Goal: Task Accomplishment & Management: Use online tool/utility

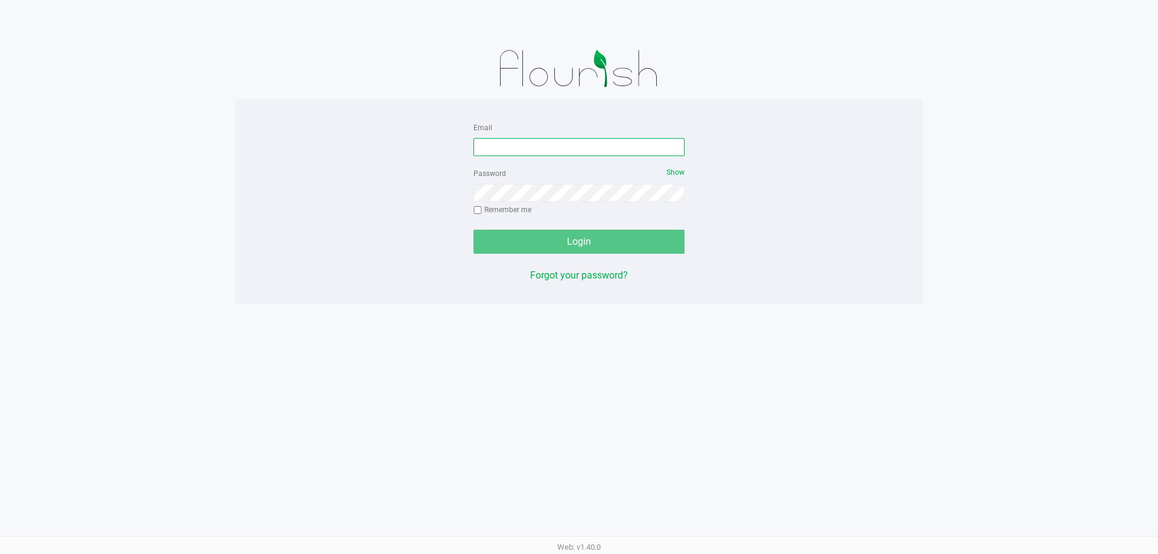
click at [560, 148] on input "Email" at bounding box center [578, 147] width 211 height 18
type input "[EMAIL_ADDRESS][DOMAIN_NAME]"
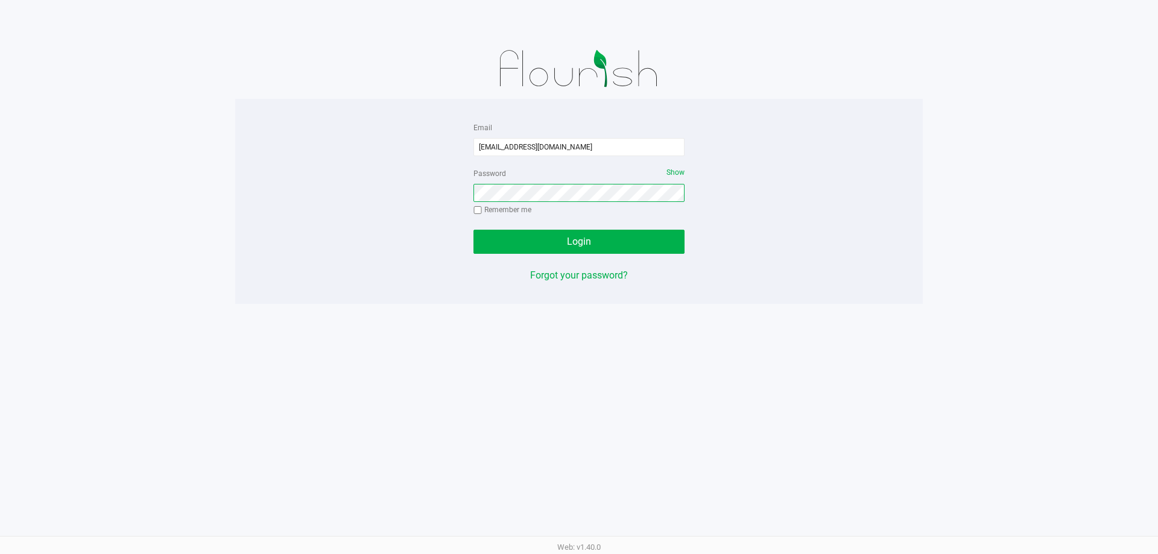
click at [473, 230] on button "Login" at bounding box center [578, 242] width 211 height 24
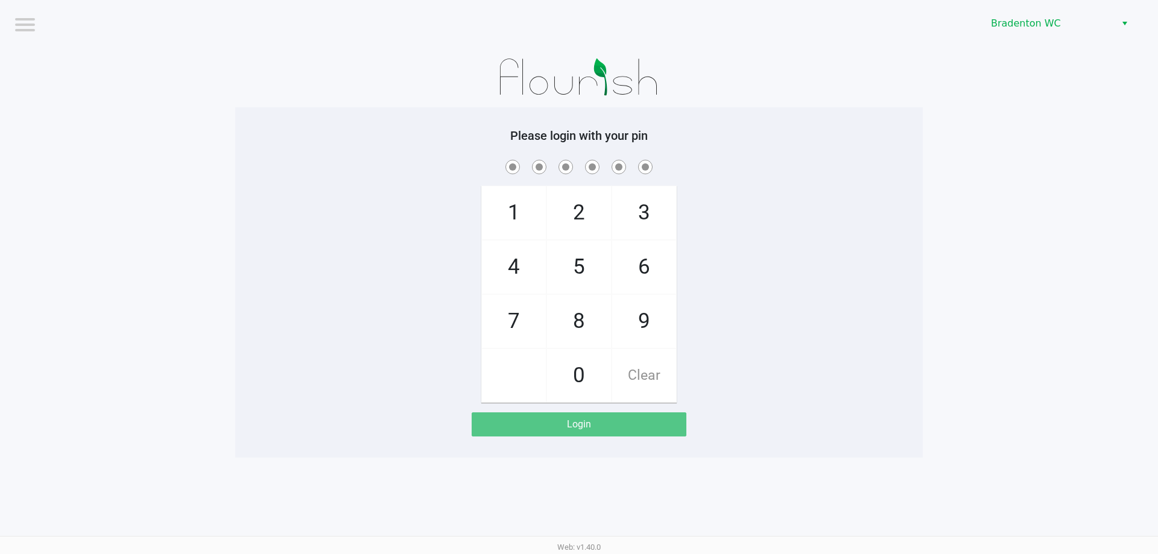
click at [799, 375] on div "1 4 7 2 5 8 0 3 6 9 Clear" at bounding box center [579, 279] width 688 height 245
checkbox input "true"
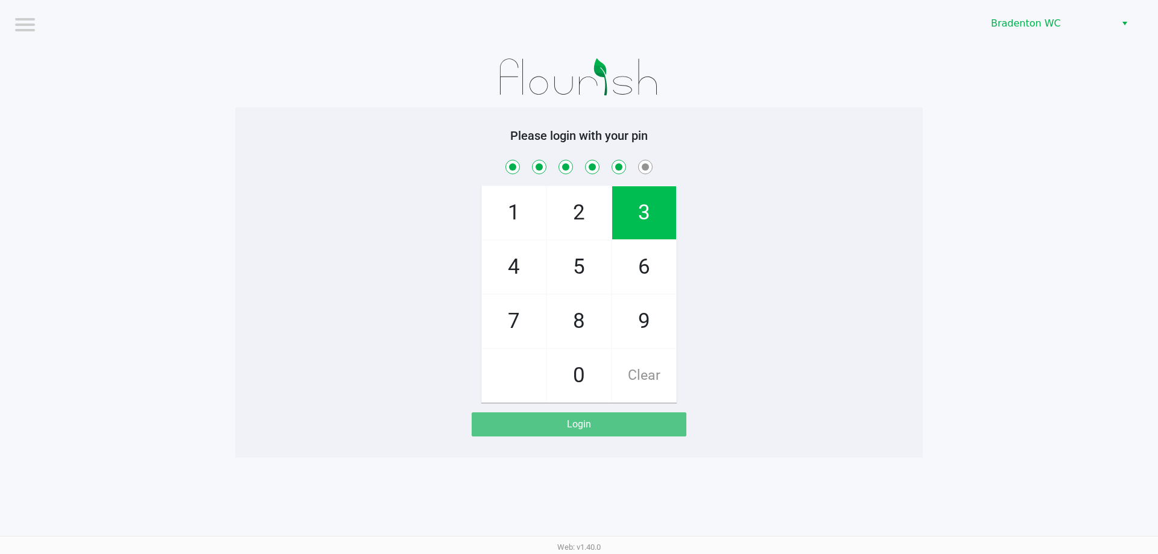
checkbox input "true"
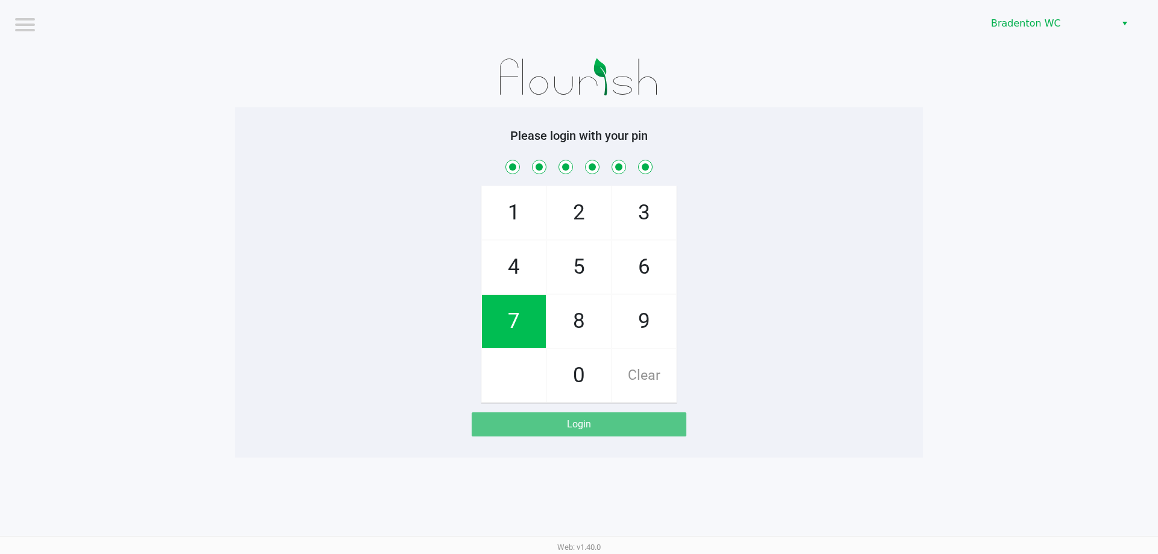
checkbox input "true"
